Goal: Check status: Check status

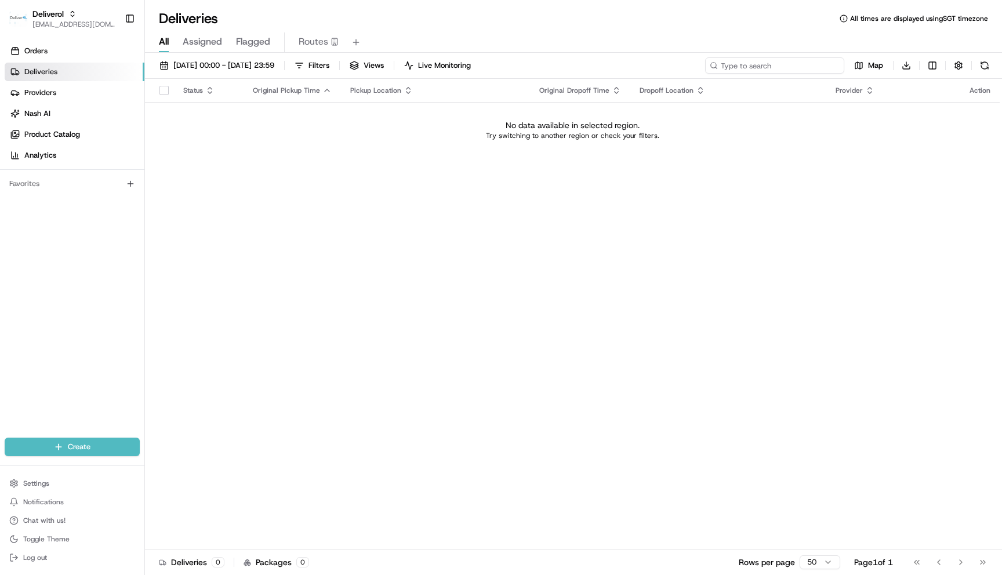
click at [819, 58] on input at bounding box center [774, 65] width 139 height 16
paste input "ord_DEFjb58h8xT4DpRqb3NnXn"
type input "ord_DEFjb58h8xT4DpRqb3NnXn"
click at [274, 65] on span "22/08/2025 00:00 - 22/08/2025 23:59" at bounding box center [223, 65] width 101 height 10
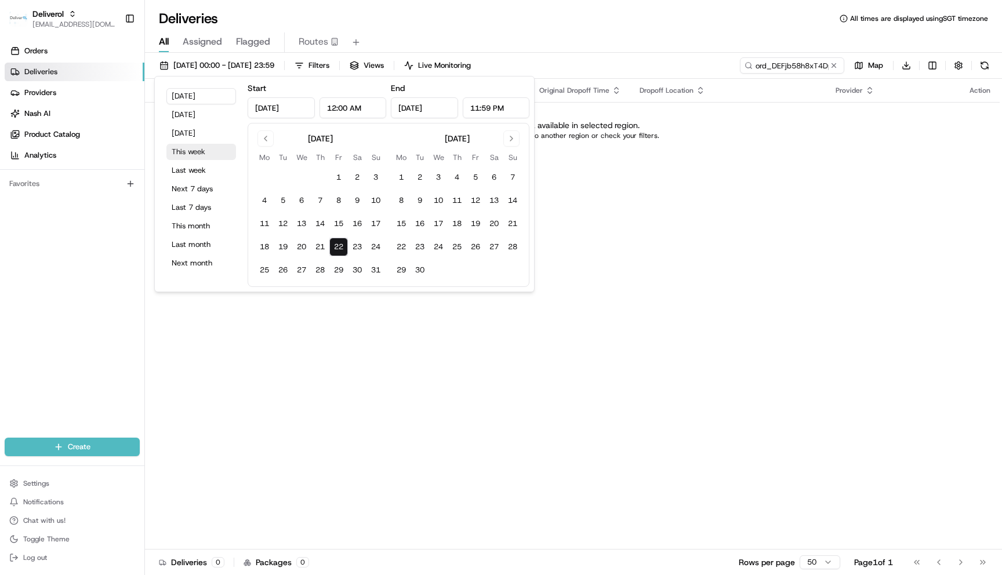
click at [191, 154] on button "This week" at bounding box center [201, 152] width 70 height 16
type input "Aug 18, 2025"
type input "Aug 24, 2025"
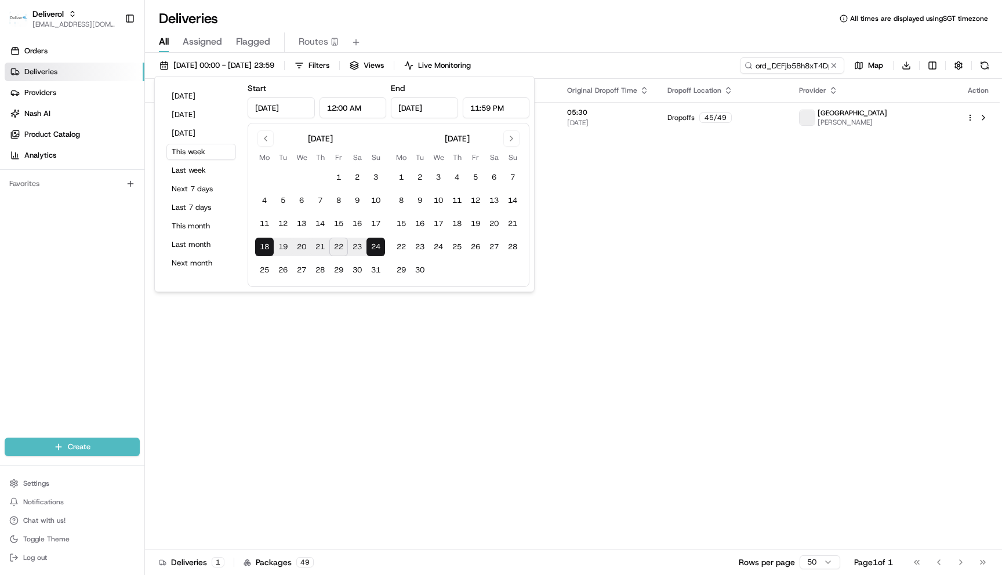
click at [618, 213] on div "Status Original Pickup Time Pickup Location Original Dropoff Time Dropoff Locat…" at bounding box center [572, 314] width 855 height 471
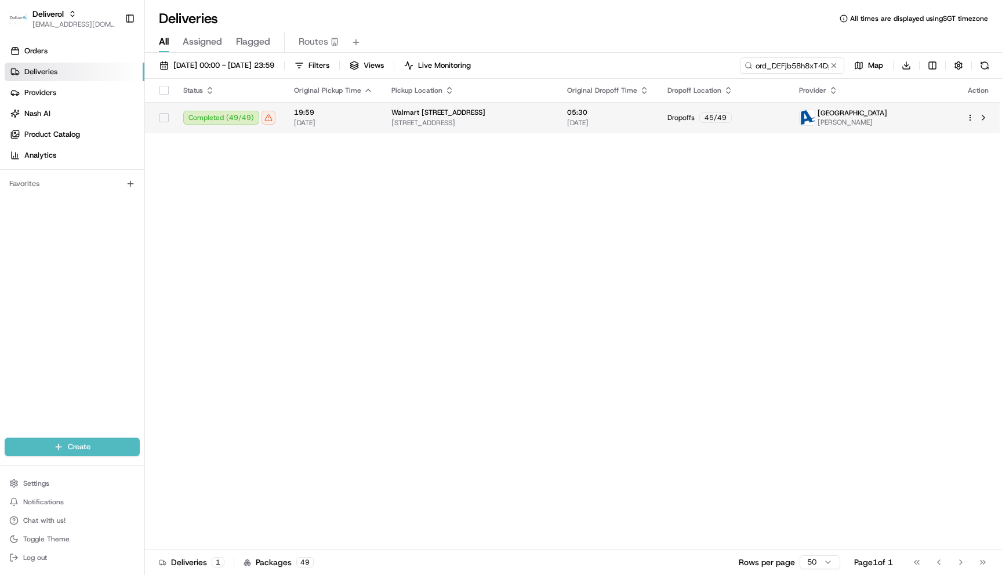
click at [949, 124] on td "Walmart Miami Gardens 3311 Yazim Martin" at bounding box center [873, 117] width 167 height 31
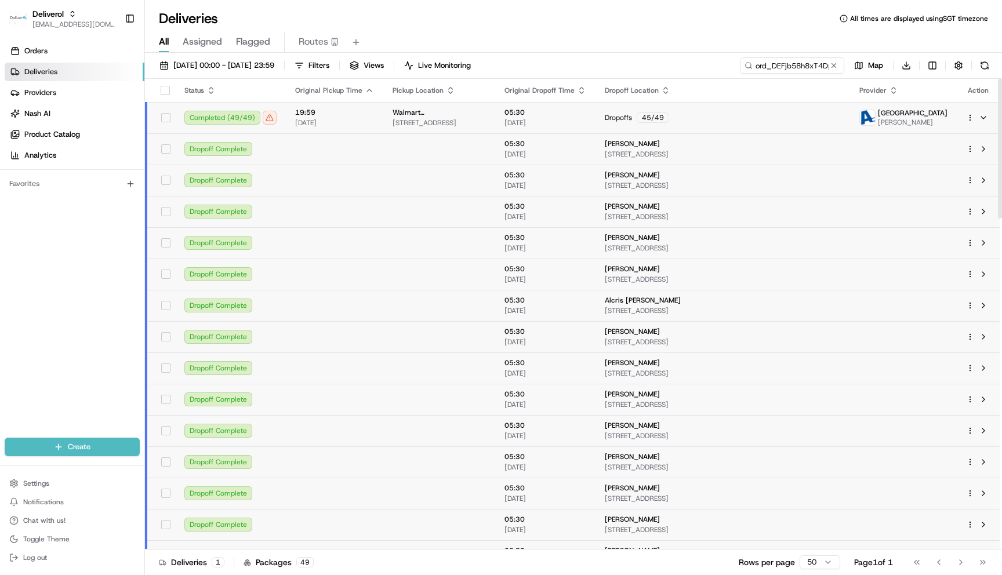
click at [971, 117] on html "Deliverol maksim@usenash.com Toggle Sidebar Orders Deliveries Providers Nash AI…" at bounding box center [501, 287] width 1002 height 575
click at [928, 159] on div "Delivery Details ⌘+⏎" at bounding box center [938, 154] width 126 height 20
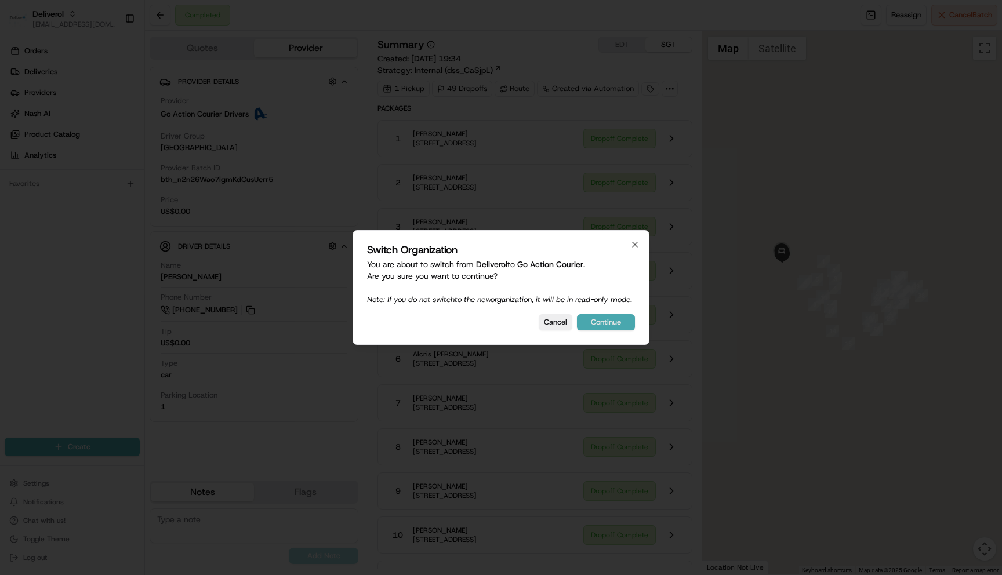
click at [600, 329] on button "Continue" at bounding box center [606, 322] width 58 height 16
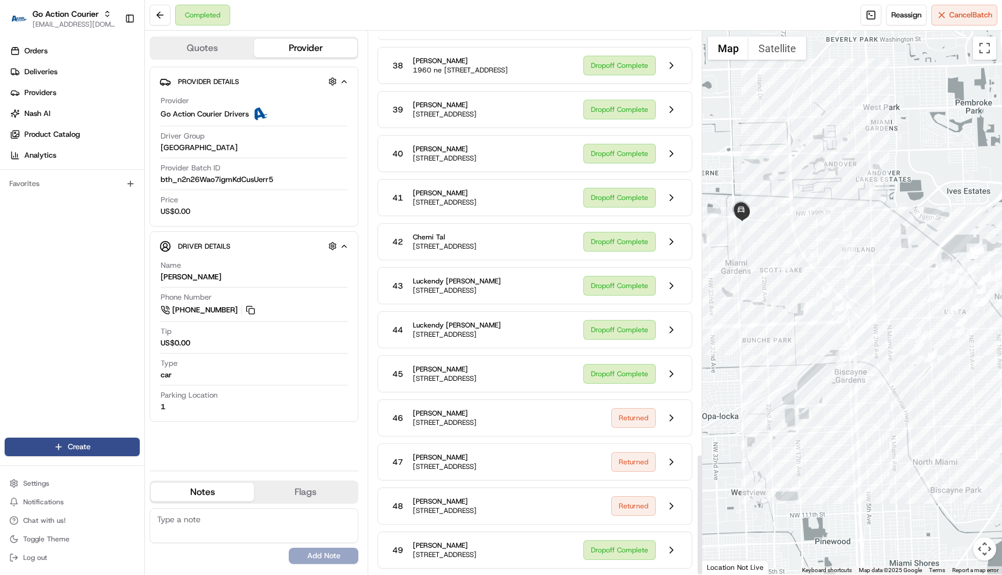
scroll to position [1901, 0]
click at [477, 462] on span "[STREET_ADDRESS]" at bounding box center [445, 466] width 64 height 9
click at [675, 451] on button at bounding box center [672, 462] width 22 height 22
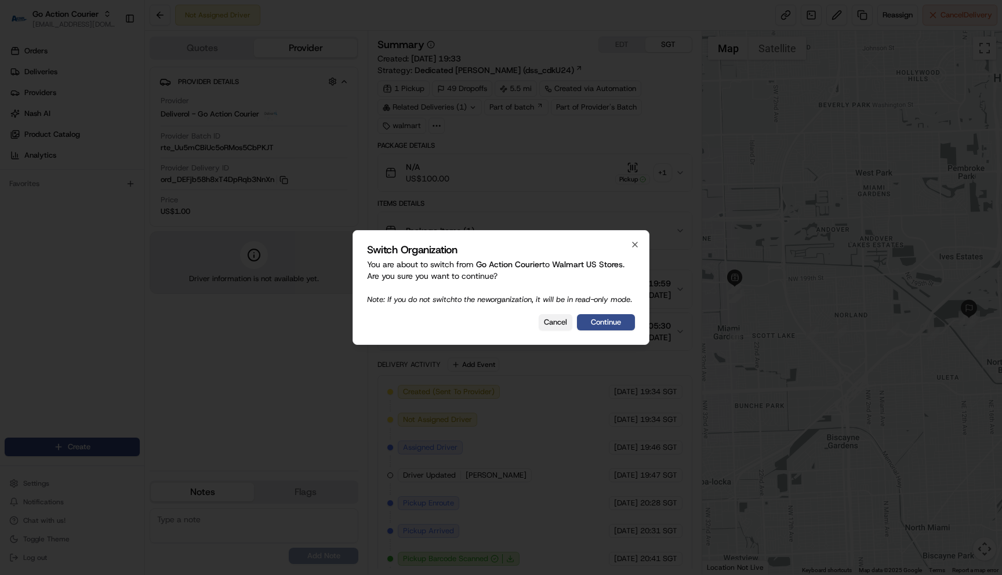
click at [554, 328] on button "Cancel" at bounding box center [556, 322] width 34 height 16
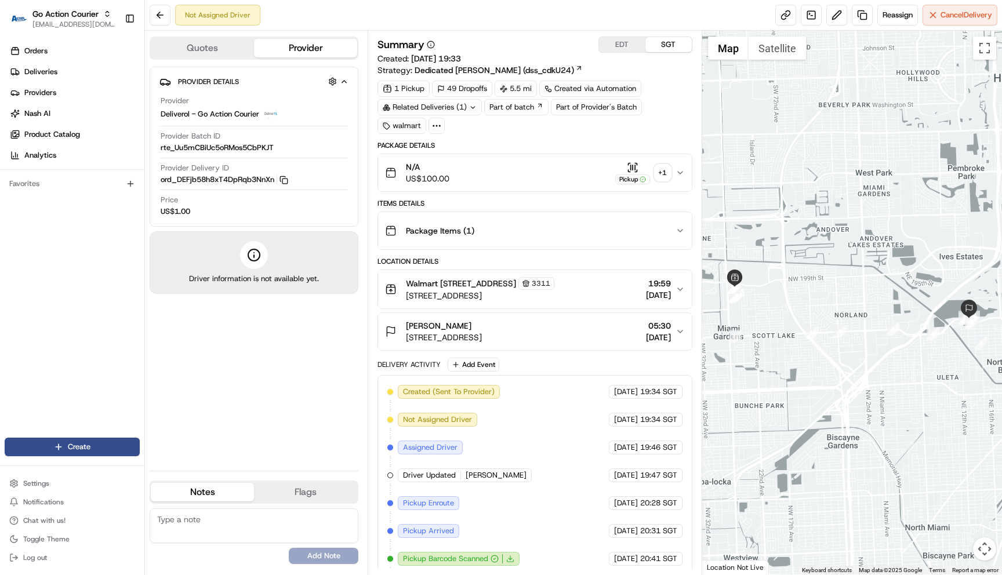
copy span "1351 NE Miami Gar"
drag, startPoint x: 405, startPoint y: 347, endPoint x: 482, endPoint y: 351, distance: 76.7
click at [482, 343] on div "Llubitza Ramirez 1351 NE Miami Gardens Dr, Apt 1414, North Miami Beach, FL, 331…" at bounding box center [433, 331] width 97 height 23
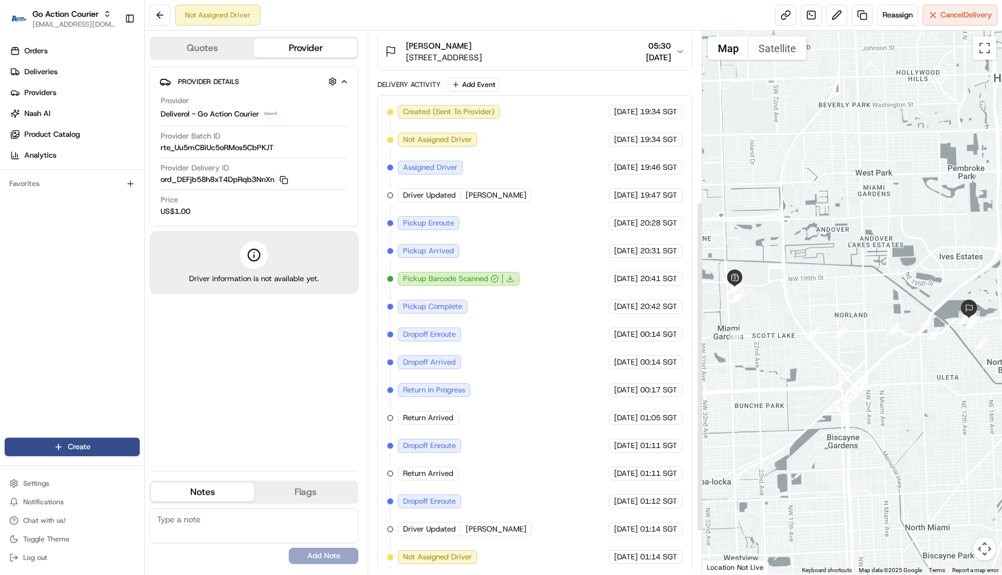
scroll to position [351, 0]
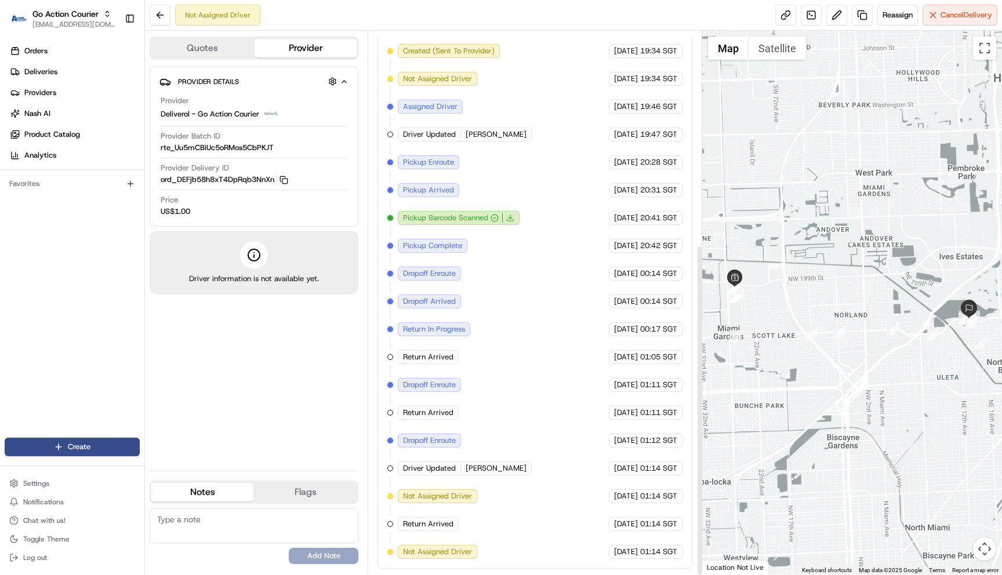
click at [516, 414] on div "Created (Sent To Provider) Deliverol - Go Action Courier 21/08/2025 19:34 SGT N…" at bounding box center [534, 301] width 295 height 515
